Goal: Transaction & Acquisition: Book appointment/travel/reservation

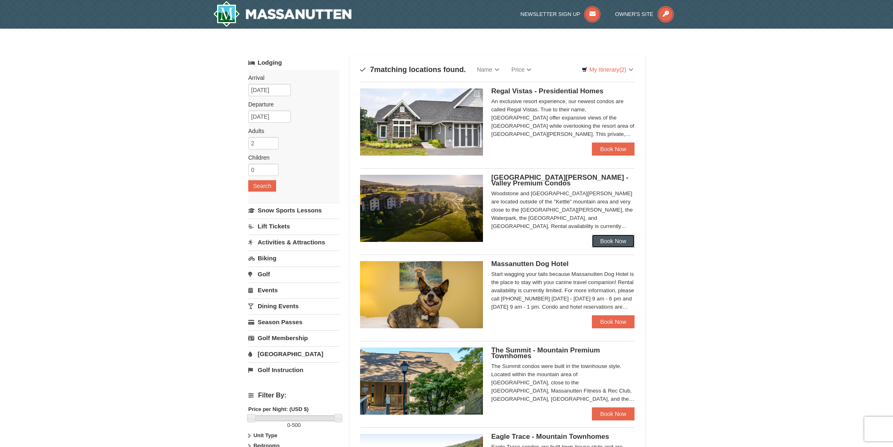
click at [619, 242] on link "Book Now" at bounding box center [613, 241] width 43 height 13
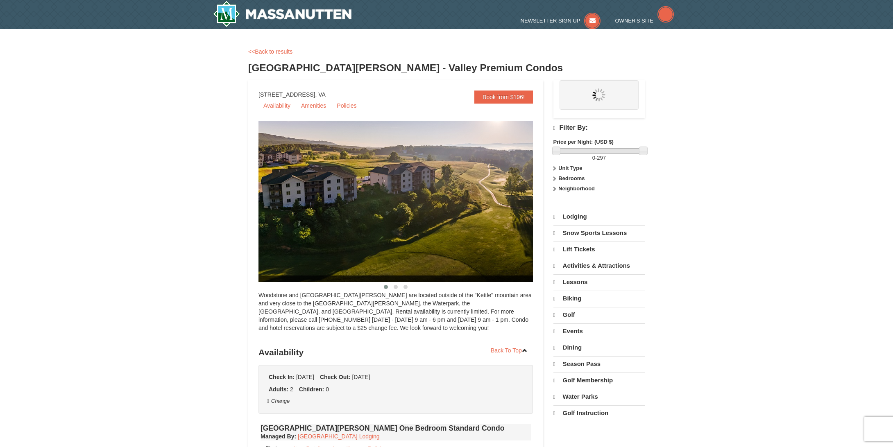
select select "10"
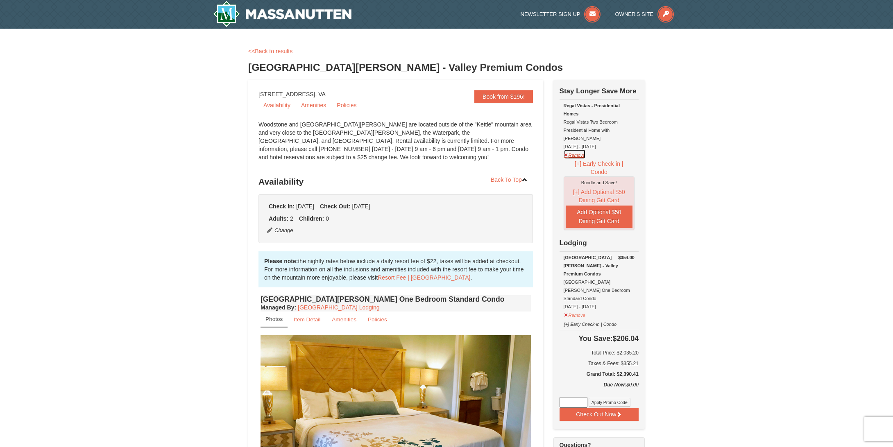
click at [567, 149] on button "Remove" at bounding box center [574, 154] width 22 height 10
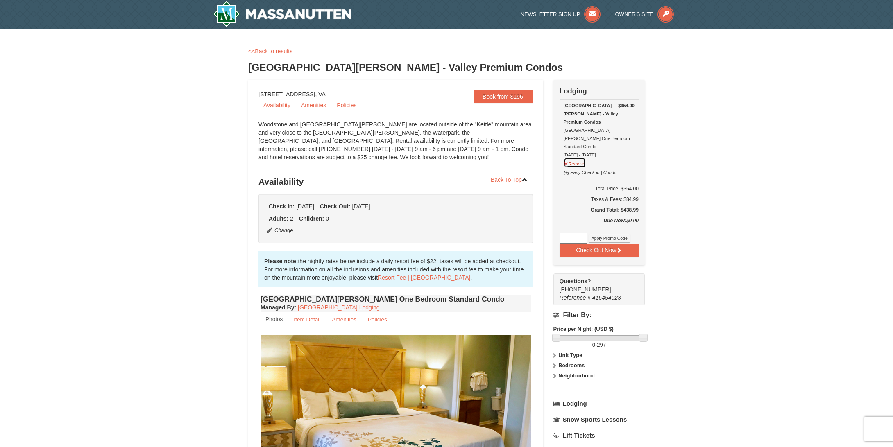
click at [567, 158] on button "Remove" at bounding box center [574, 163] width 22 height 10
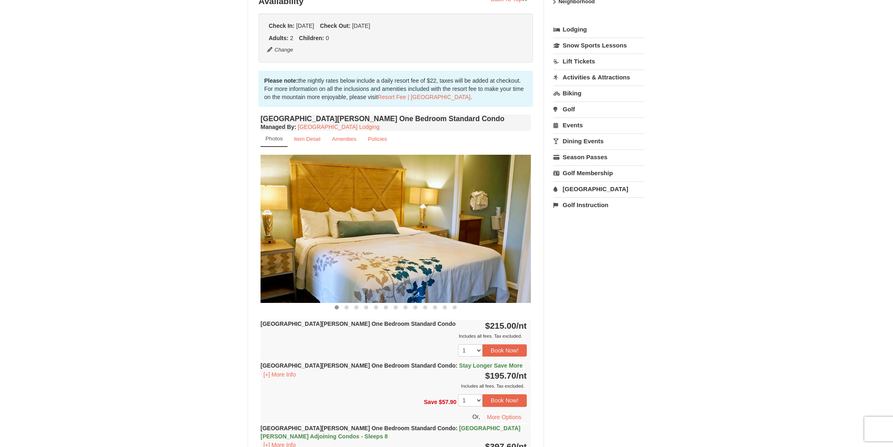
scroll to position [205, 0]
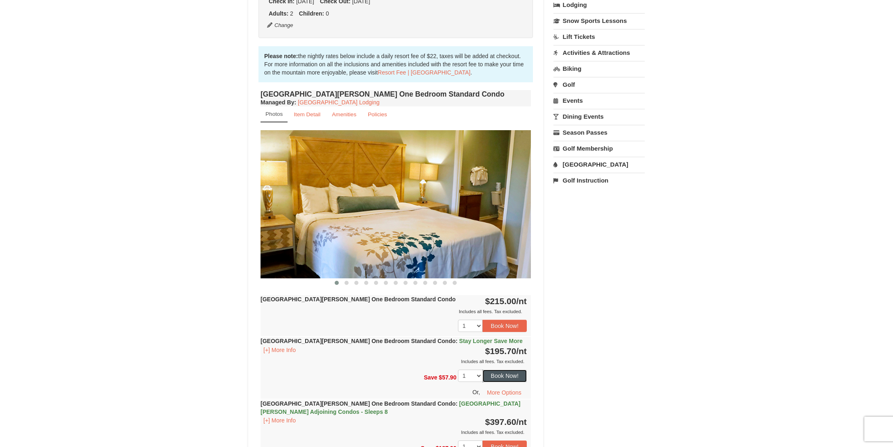
click at [493, 377] on button "Book Now!" at bounding box center [504, 376] width 44 height 12
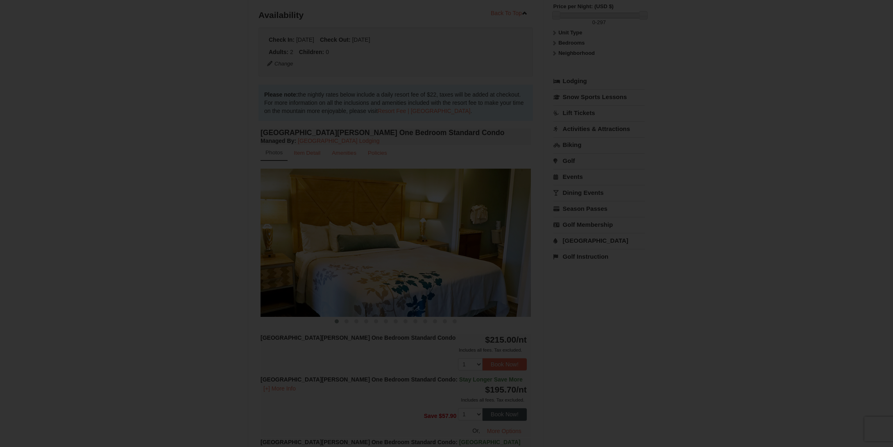
scroll to position [80, 0]
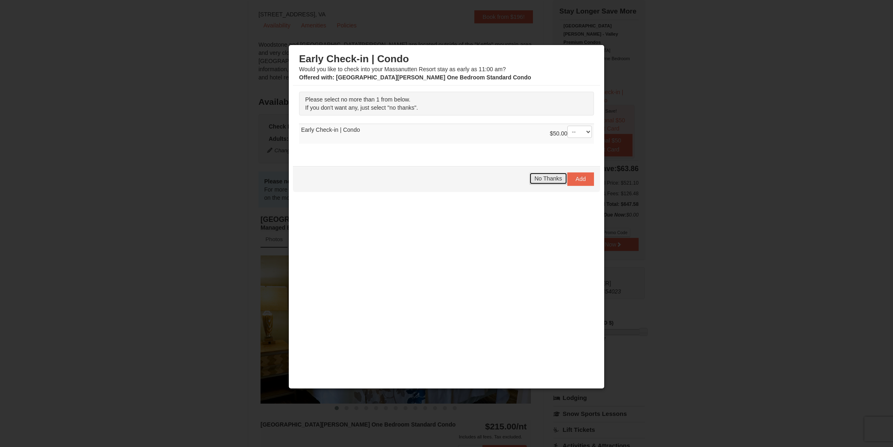
click at [550, 181] on span "No Thanks" at bounding box center [547, 178] width 27 height 7
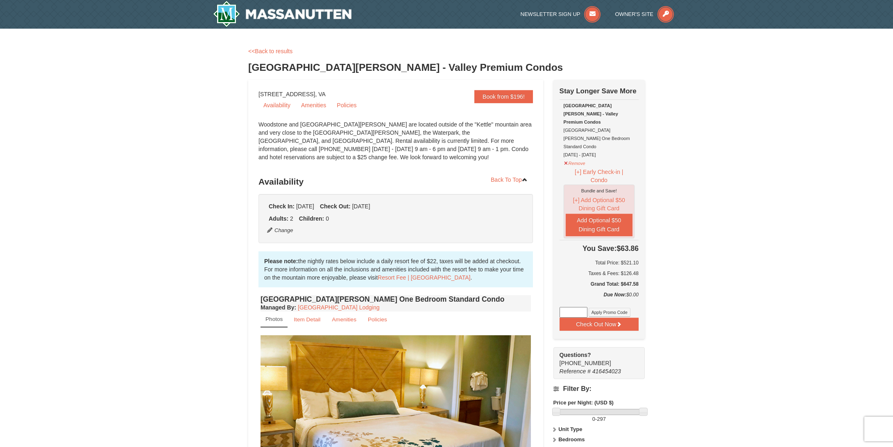
scroll to position [0, 0]
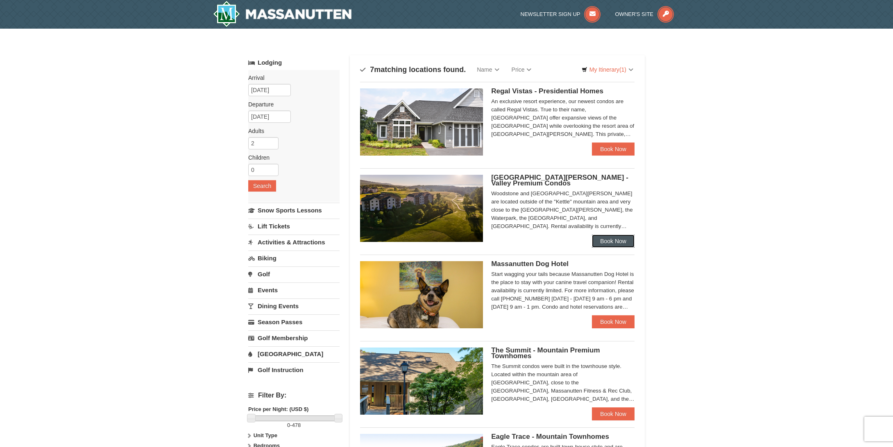
click at [619, 238] on link "Book Now" at bounding box center [613, 241] width 43 height 13
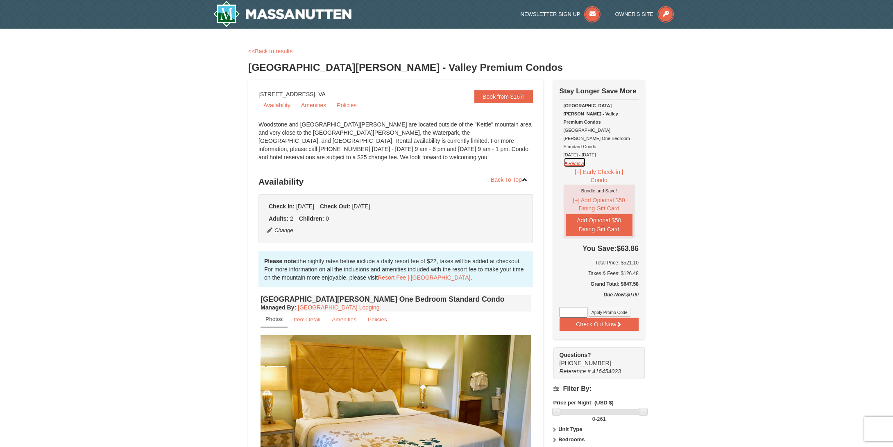
click at [583, 157] on button "Remove" at bounding box center [574, 162] width 22 height 10
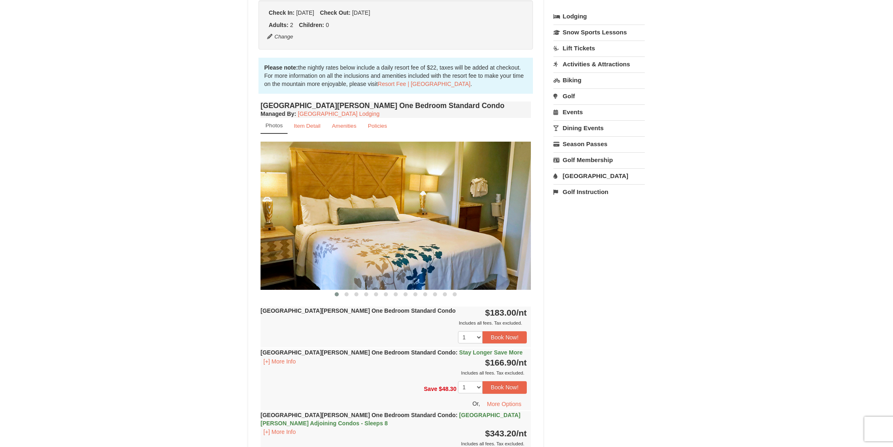
scroll to position [205, 0]
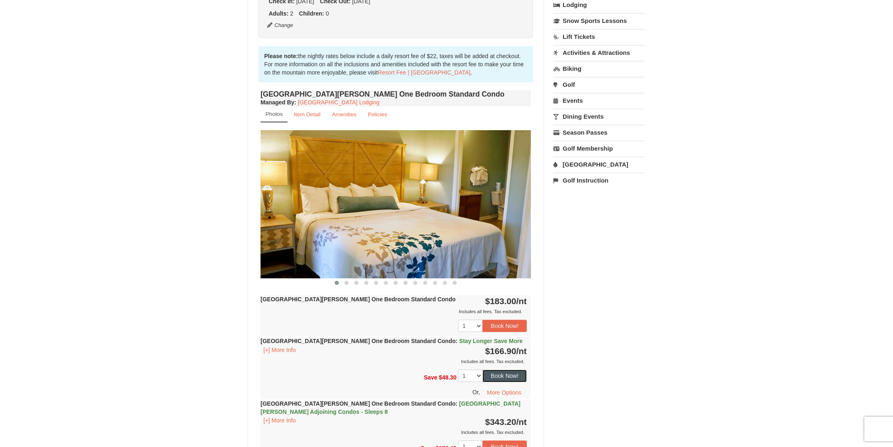
click at [509, 374] on button "Book Now!" at bounding box center [504, 376] width 44 height 12
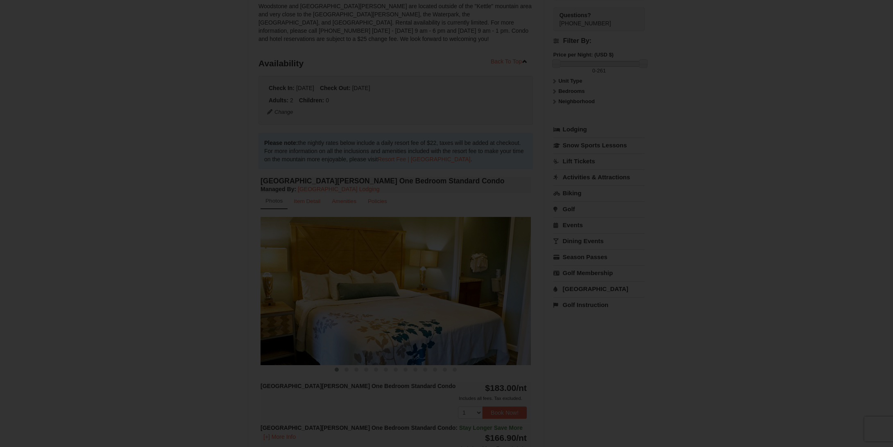
scroll to position [80, 0]
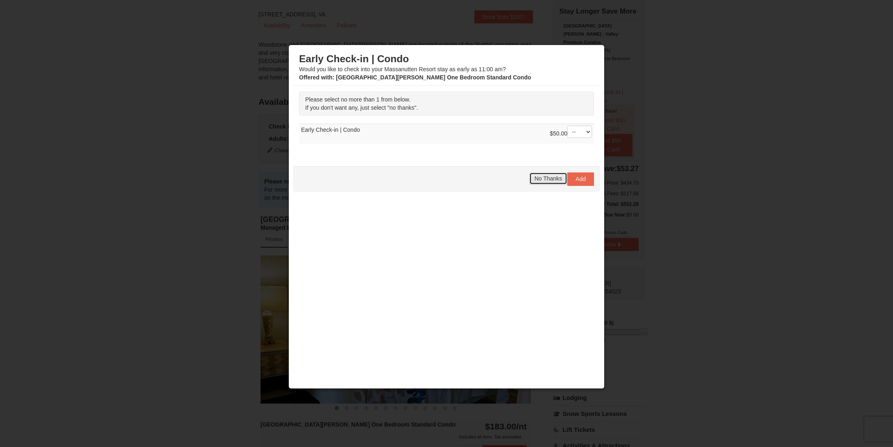
click at [557, 177] on span "No Thanks" at bounding box center [547, 178] width 27 height 7
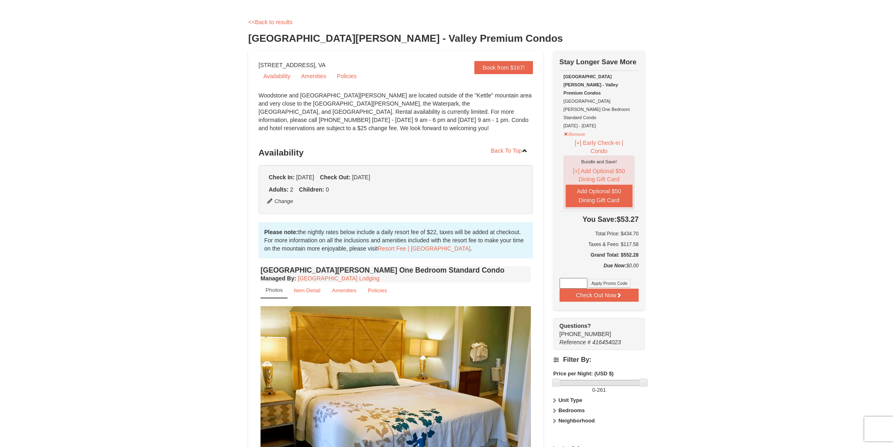
scroll to position [0, 0]
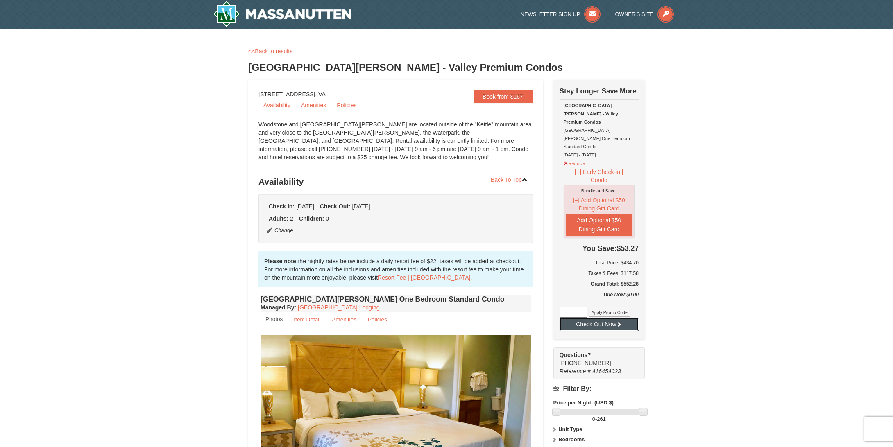
click at [601, 318] on button "Check Out Now" at bounding box center [598, 324] width 79 height 13
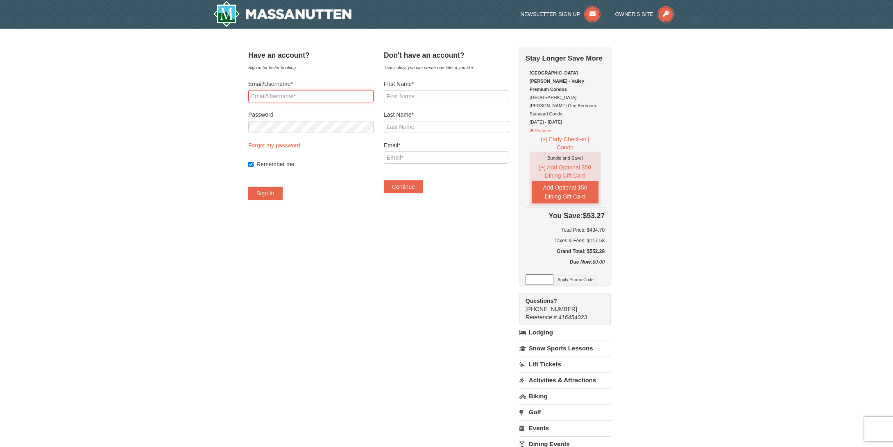
click at [289, 91] on input "Email/Username*" at bounding box center [310, 96] width 125 height 12
type input "aliciafrye37@yahoo.com"
click at [248, 187] on button "Sign In" at bounding box center [265, 193] width 34 height 13
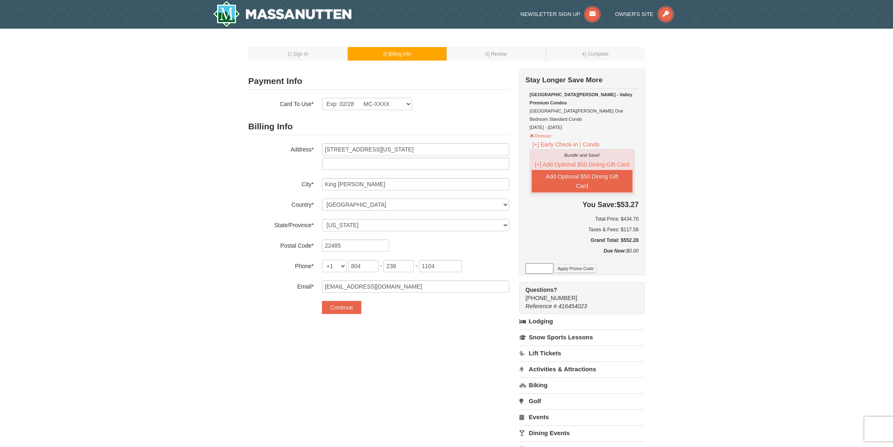
select select "VA"
click at [355, 310] on button "Continue" at bounding box center [341, 307] width 39 height 13
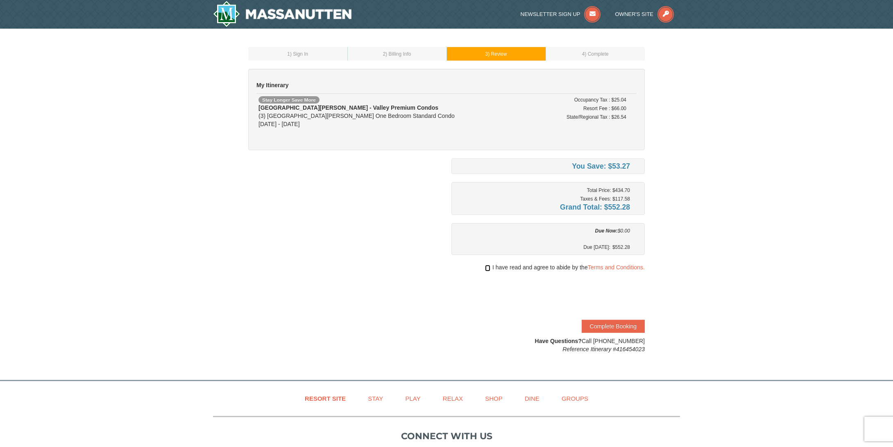
click at [485, 266] on input "checkbox" at bounding box center [487, 268] width 5 height 7
checkbox input "true"
click at [619, 328] on button "Complete Booking" at bounding box center [613, 326] width 63 height 13
